Goal: Task Accomplishment & Management: Manage account settings

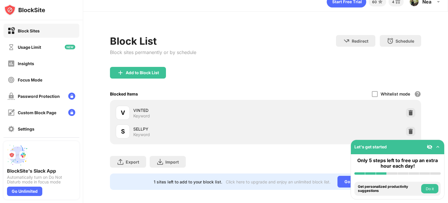
scroll to position [15, 0]
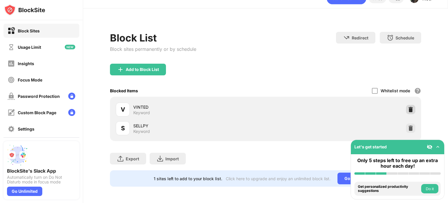
click at [408, 107] on img at bounding box center [411, 109] width 6 height 6
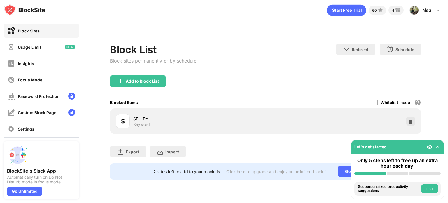
scroll to position [0, 0]
click at [410, 118] on img at bounding box center [411, 121] width 6 height 6
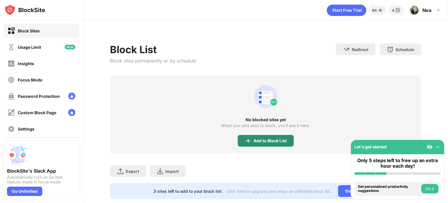
click at [275, 141] on div "Add to Block List" at bounding box center [270, 140] width 33 height 5
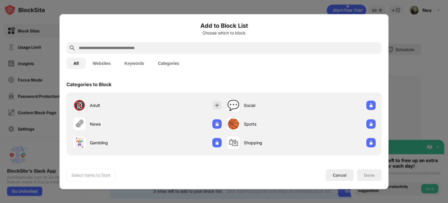
click at [131, 67] on button "Keywords" at bounding box center [135, 63] width 34 height 12
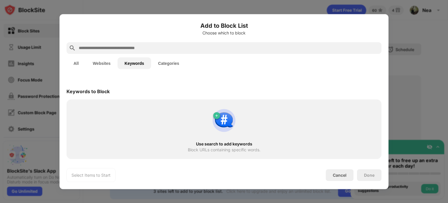
click at [133, 47] on input "text" at bounding box center [228, 47] width 301 height 7
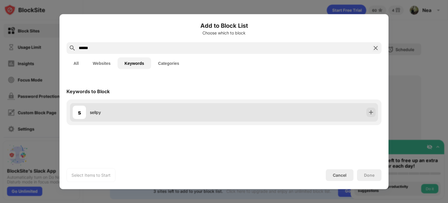
type input "******"
click at [155, 107] on div "s sellpy" at bounding box center [148, 112] width 152 height 14
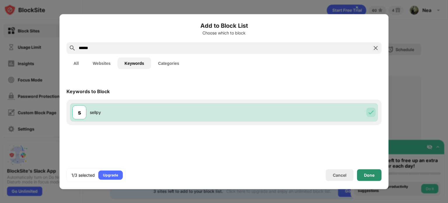
click at [369, 176] on div "Done" at bounding box center [369, 174] width 11 height 5
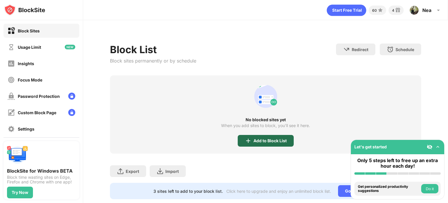
click at [266, 142] on div "Add to Block List" at bounding box center [270, 140] width 33 height 5
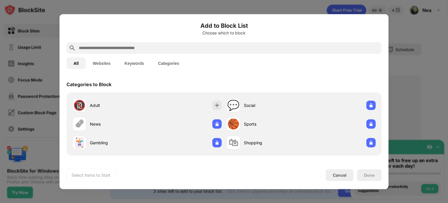
click at [134, 43] on div at bounding box center [224, 48] width 315 height 12
click at [134, 49] on input "text" at bounding box center [228, 47] width 301 height 7
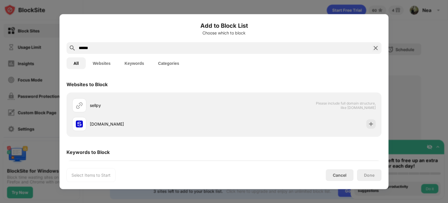
type input "******"
